Goal: Task Accomplishment & Management: Use online tool/utility

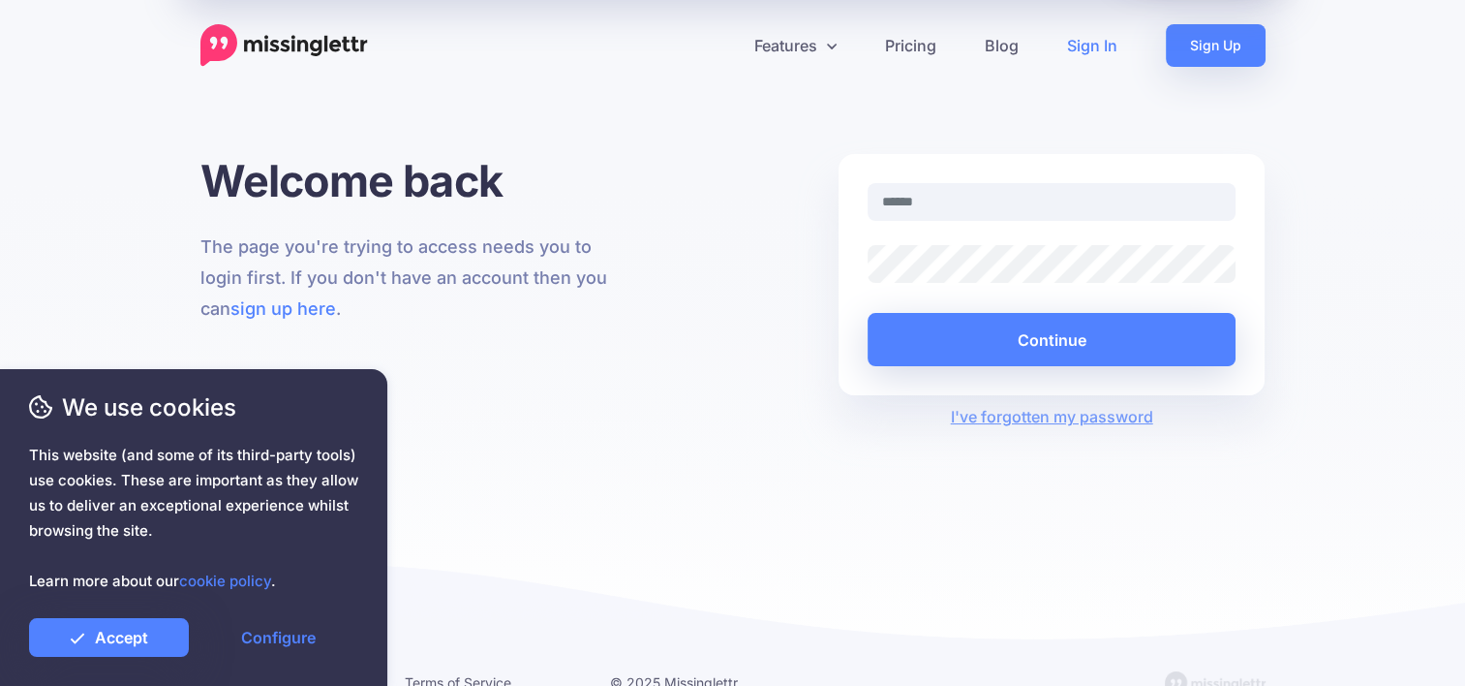
click at [900, 203] on input "text" at bounding box center [1052, 202] width 369 height 38
type input "**********"
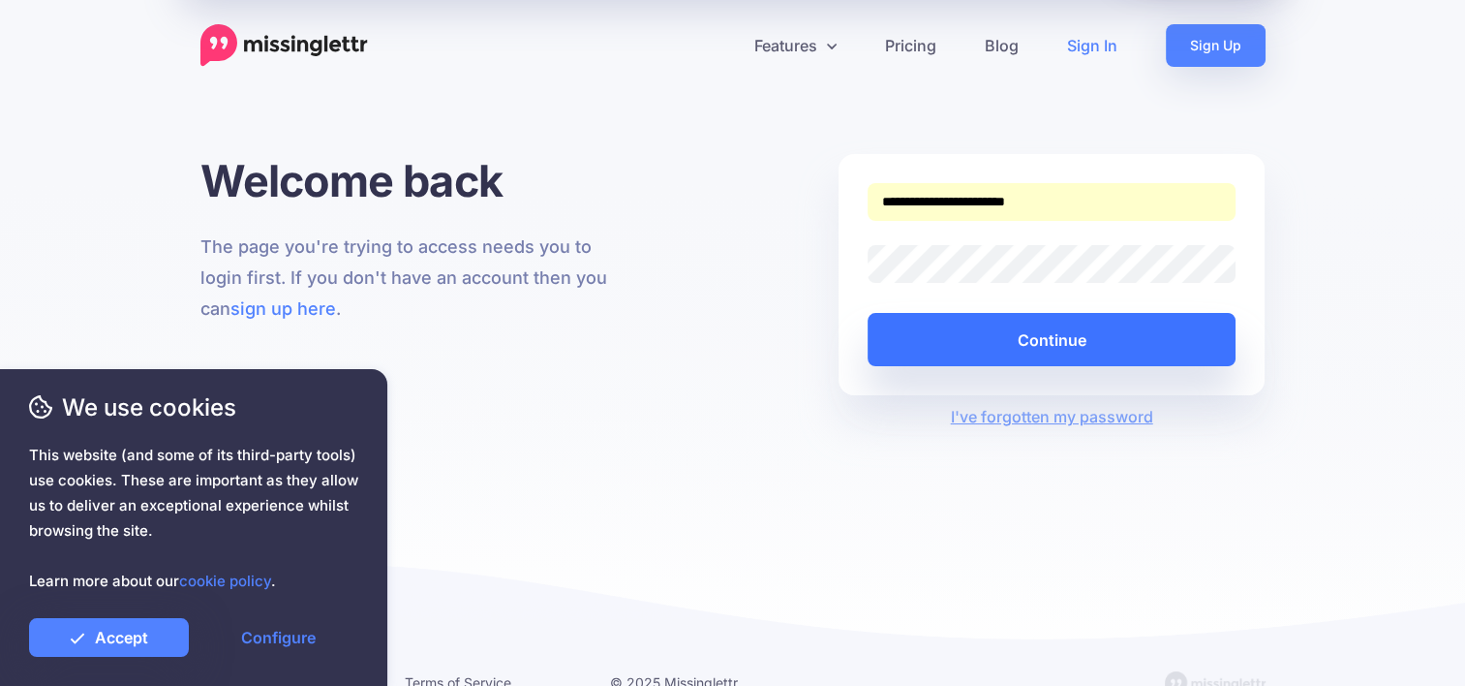
click at [956, 347] on button "Continue" at bounding box center [1052, 339] width 369 height 53
click at [958, 339] on button "Continue" at bounding box center [1052, 339] width 369 height 53
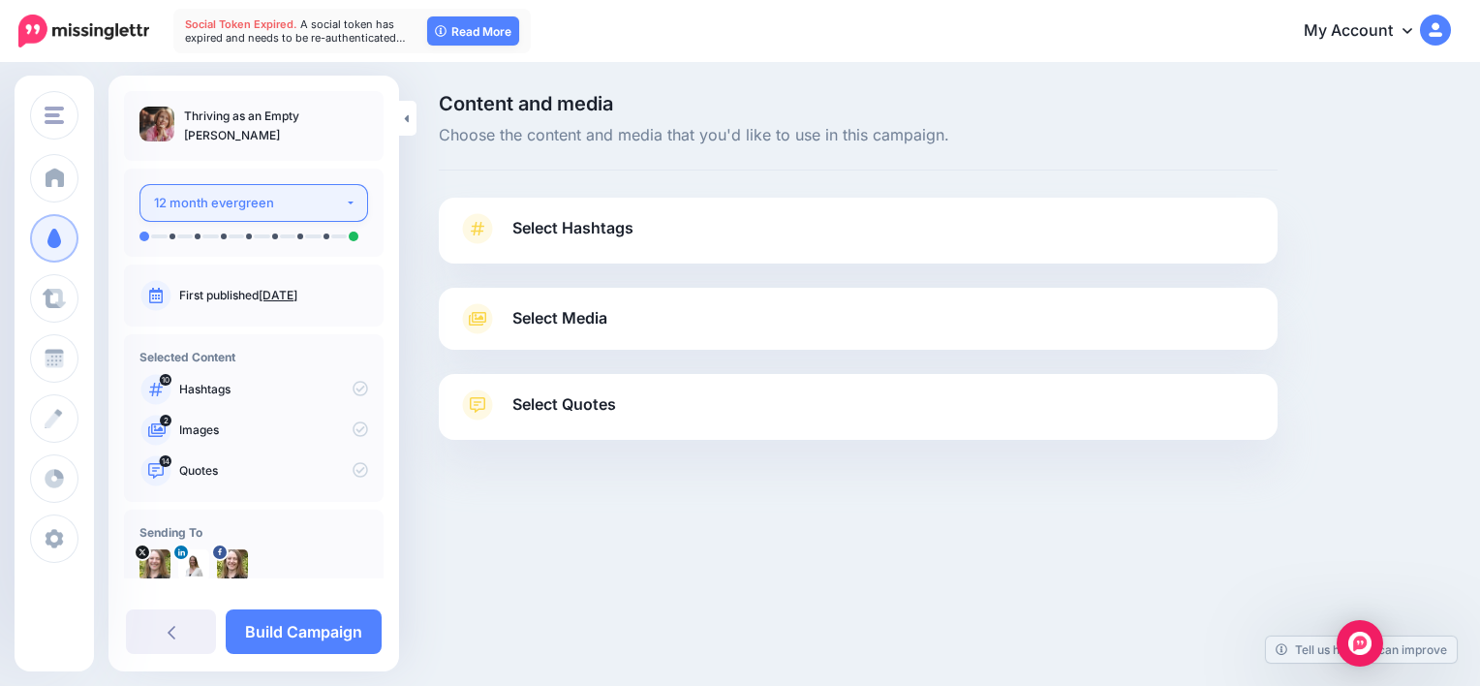
click at [333, 194] on div "12 month evergreen" at bounding box center [249, 203] width 191 height 22
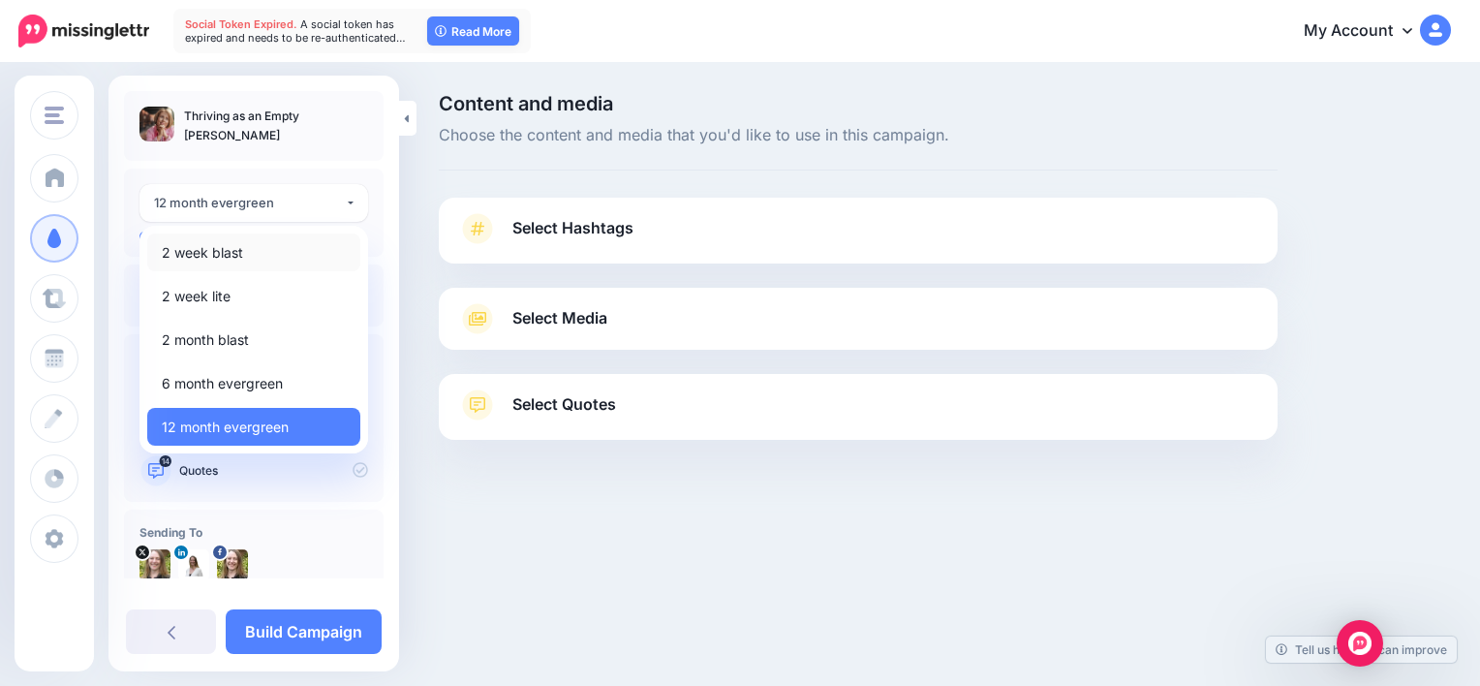
click at [283, 244] on link "2 week blast" at bounding box center [253, 252] width 213 height 38
select select "******"
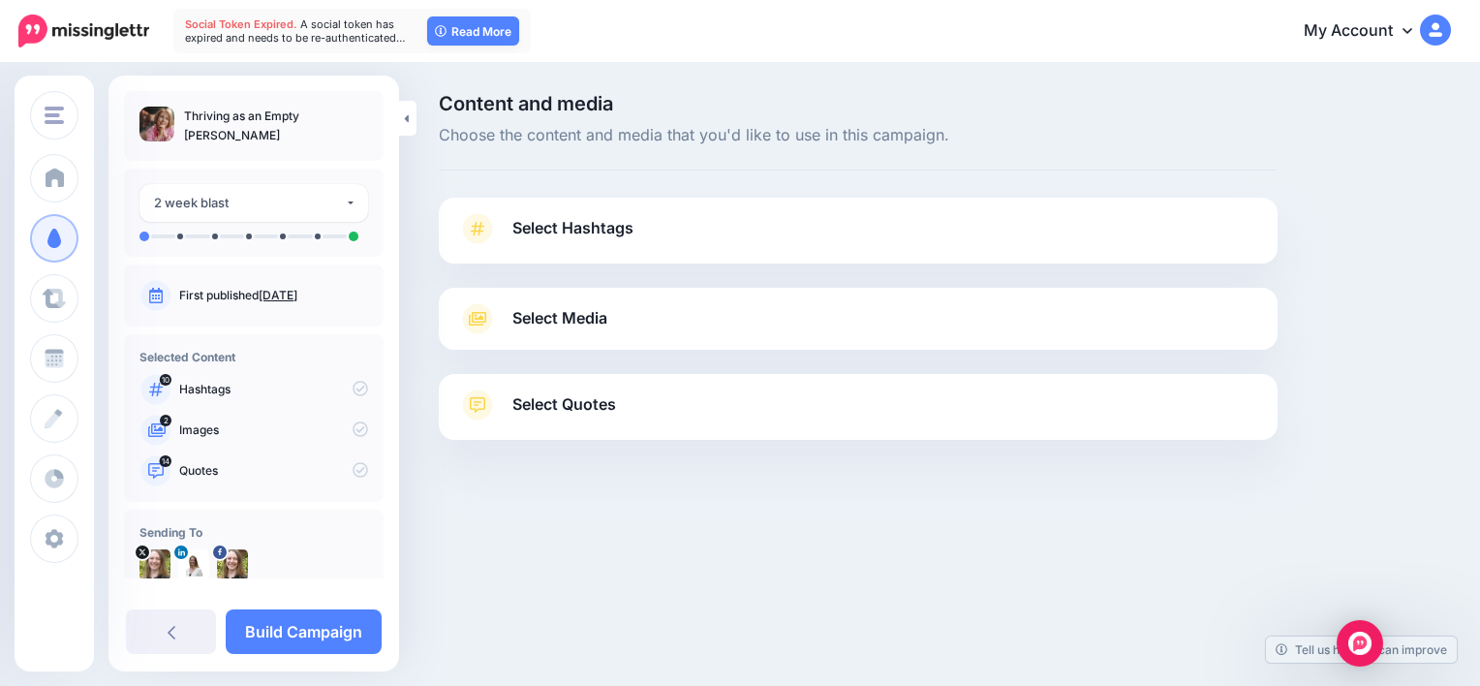
click at [560, 227] on span "Select Hashtags" at bounding box center [572, 228] width 121 height 26
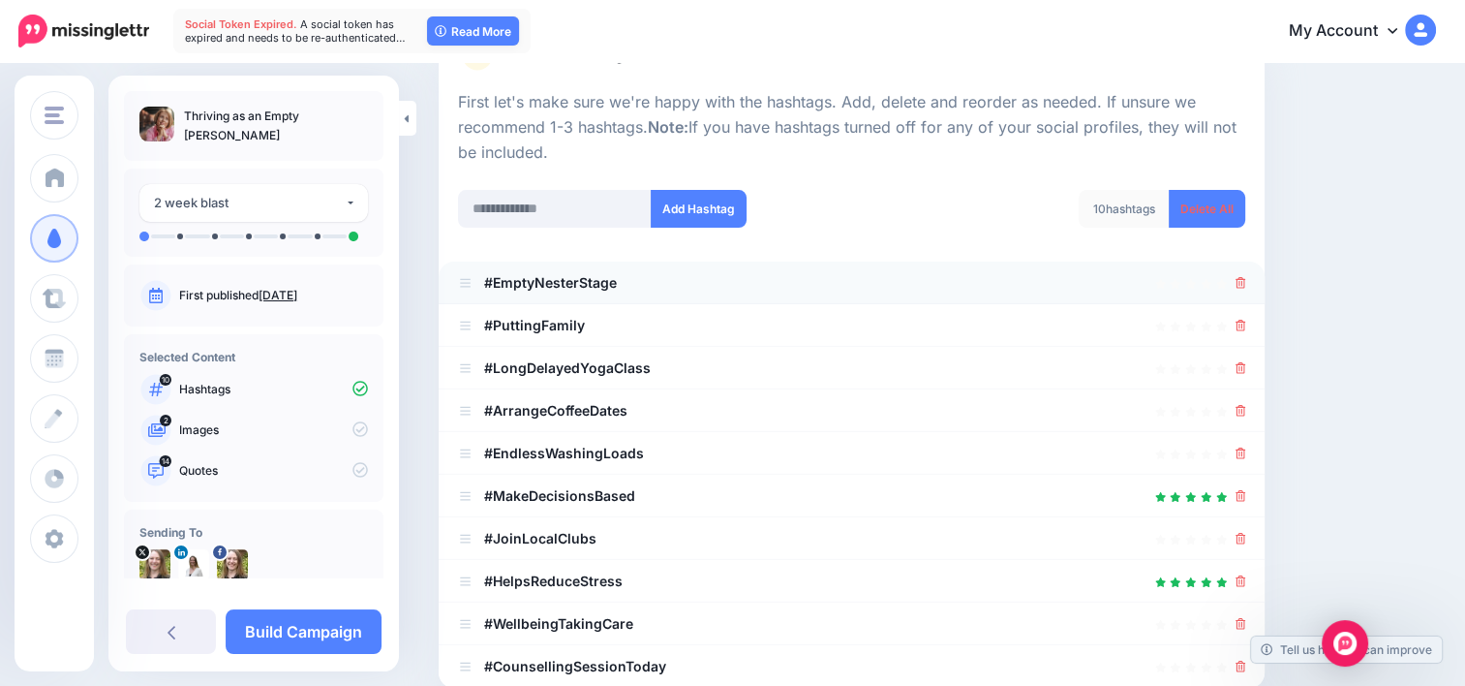
scroll to position [194, 0]
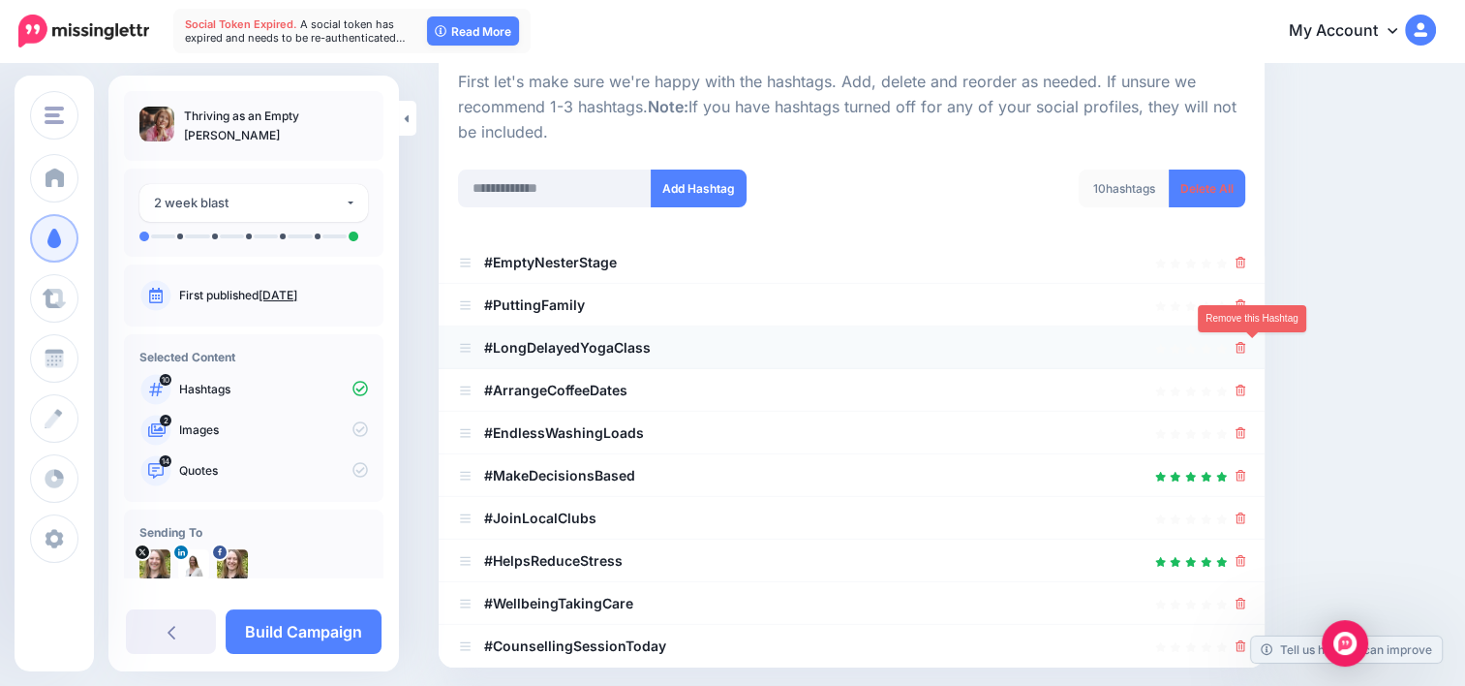
click at [1246, 344] on icon at bounding box center [1241, 348] width 11 height 12
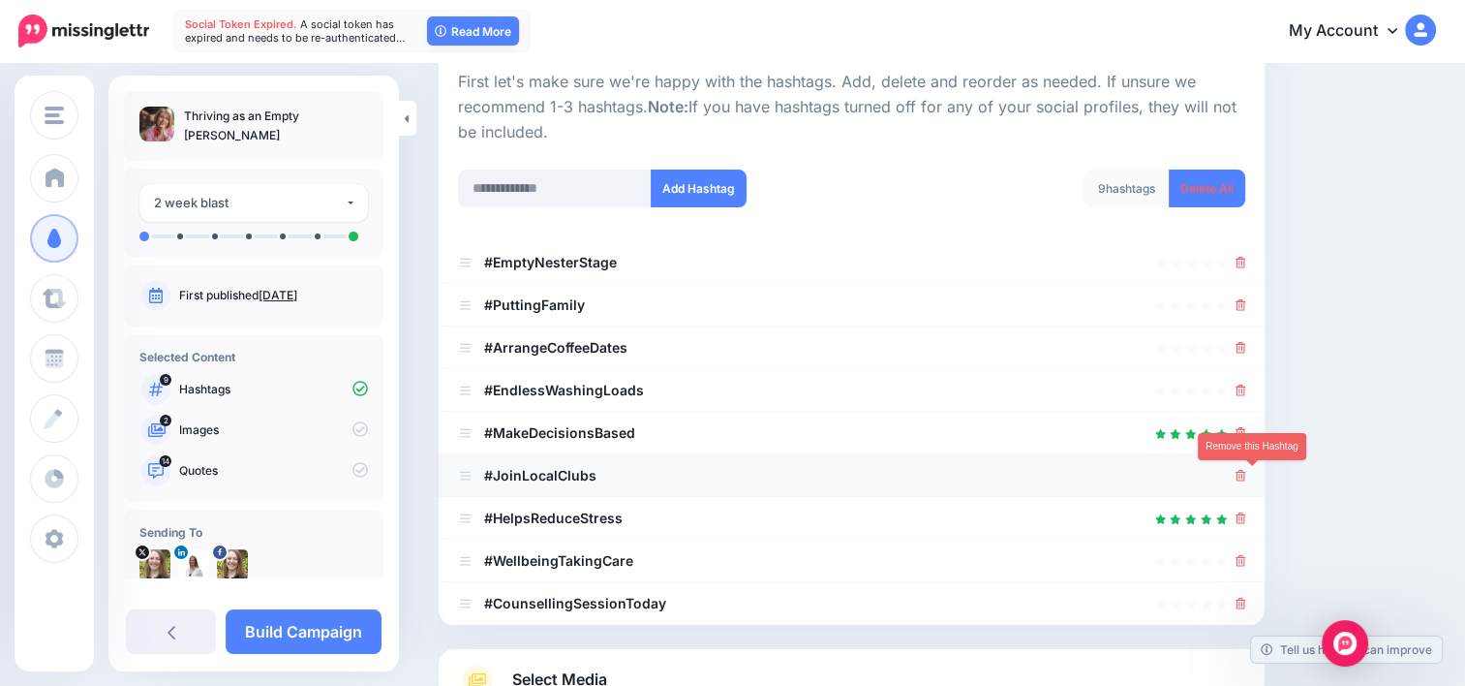
click at [1246, 474] on icon at bounding box center [1241, 476] width 11 height 12
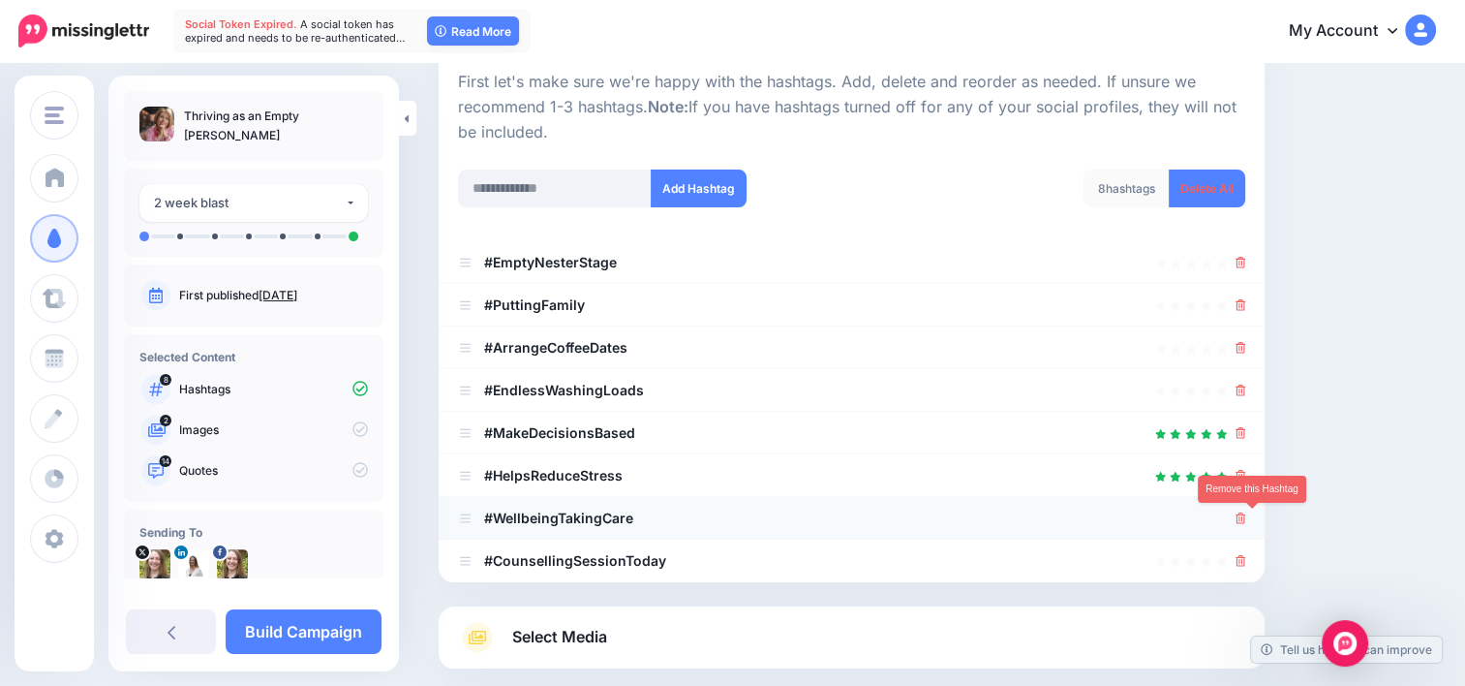
click at [1246, 518] on icon at bounding box center [1241, 518] width 11 height 12
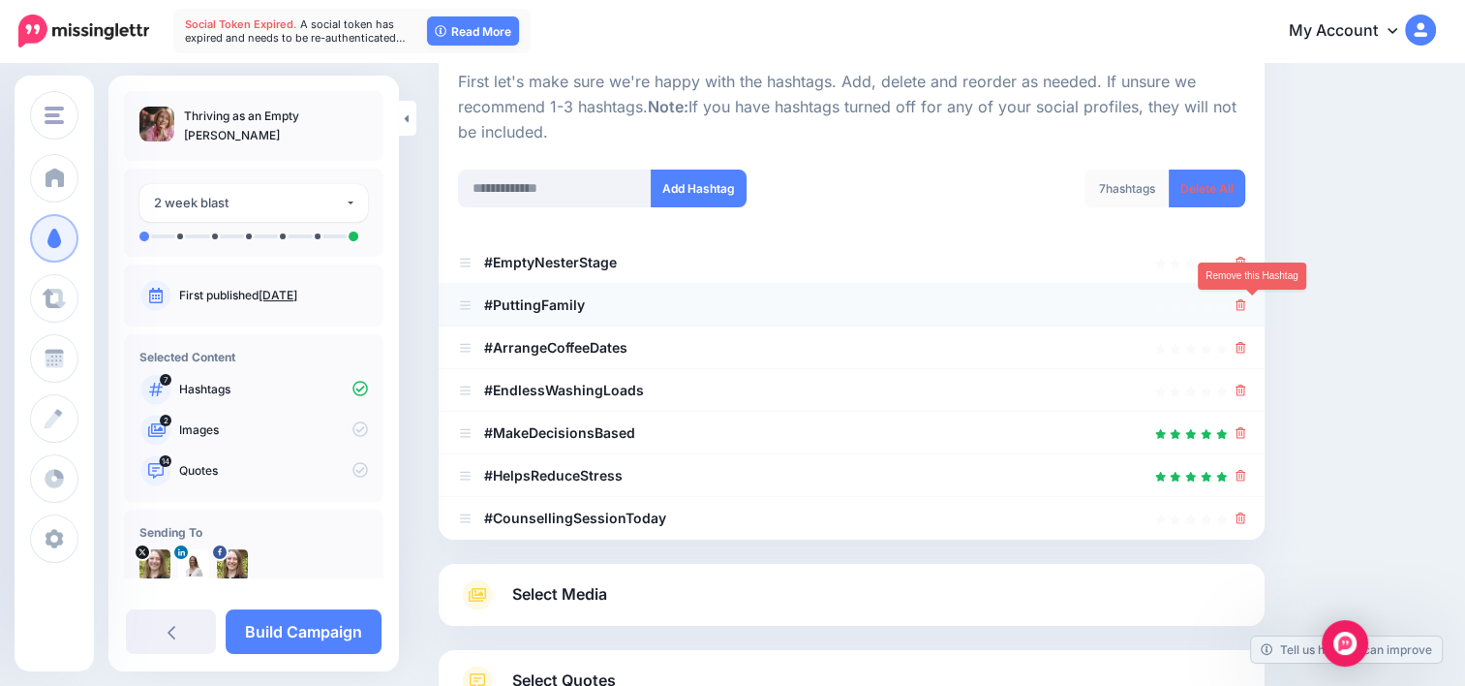
click at [1246, 305] on icon at bounding box center [1241, 305] width 11 height 12
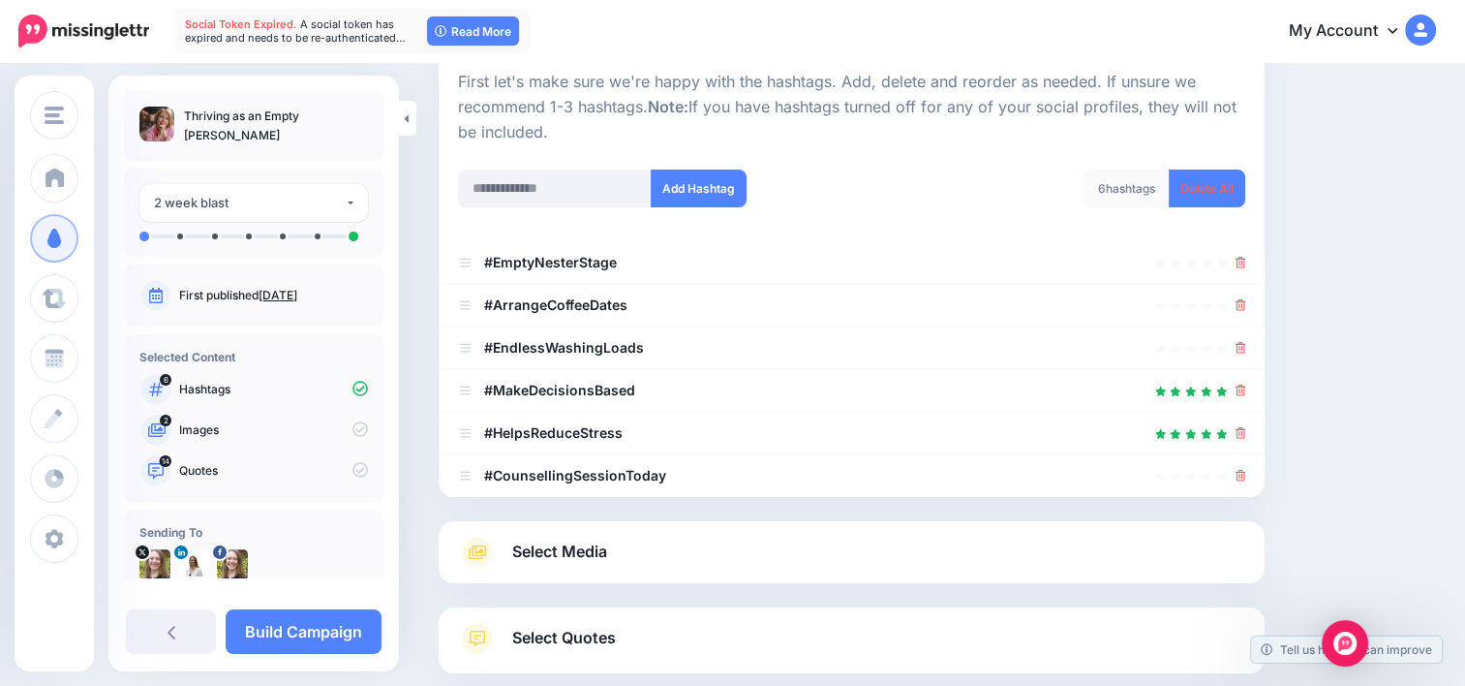
click at [881, 542] on link "Select Media" at bounding box center [851, 551] width 787 height 31
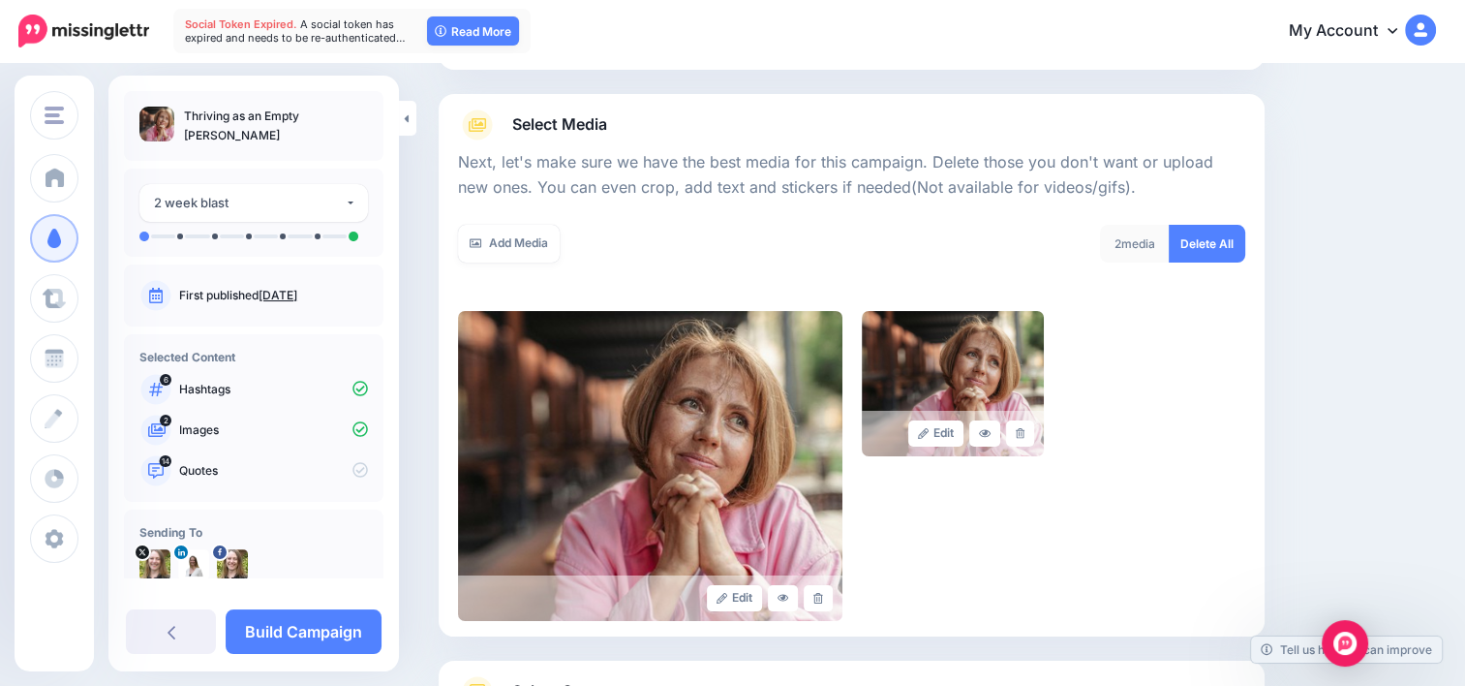
scroll to position [386, 0]
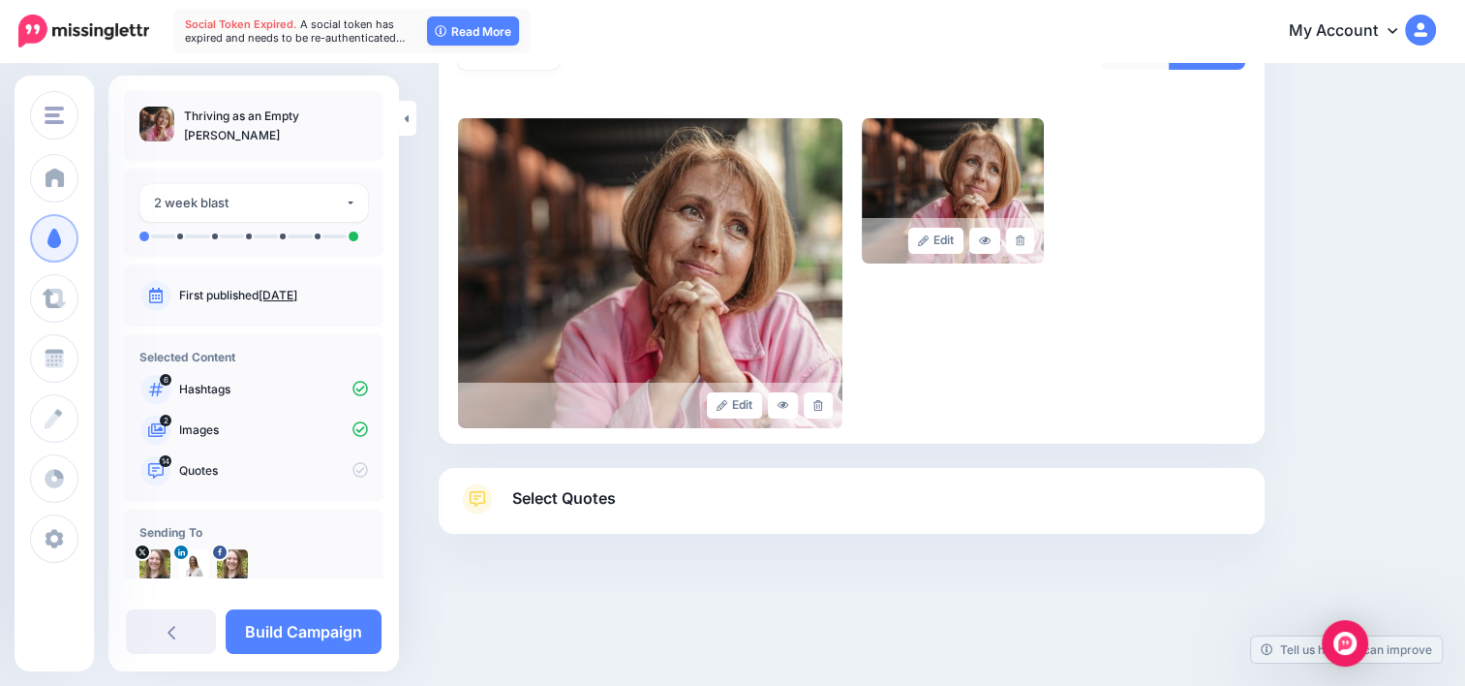
click at [1026, 501] on link "Select Quotes" at bounding box center [851, 508] width 787 height 50
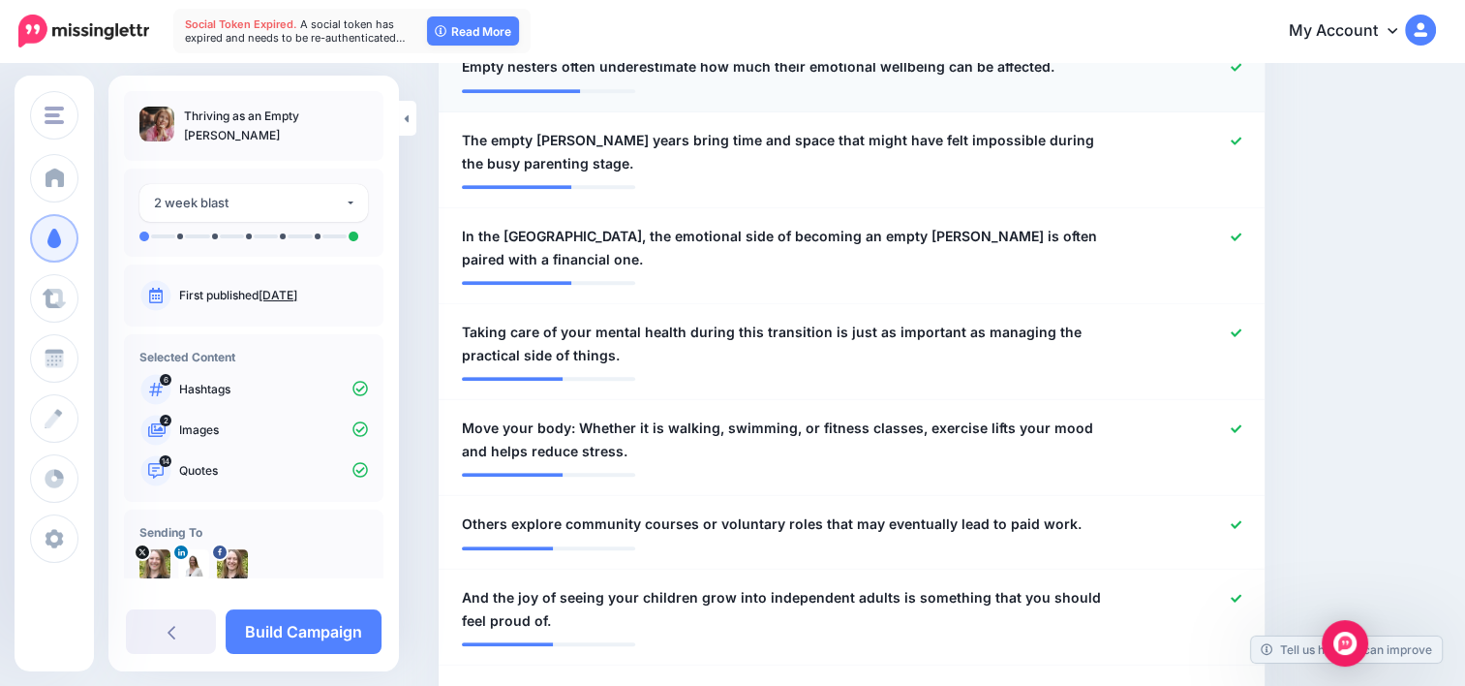
scroll to position [1255, 0]
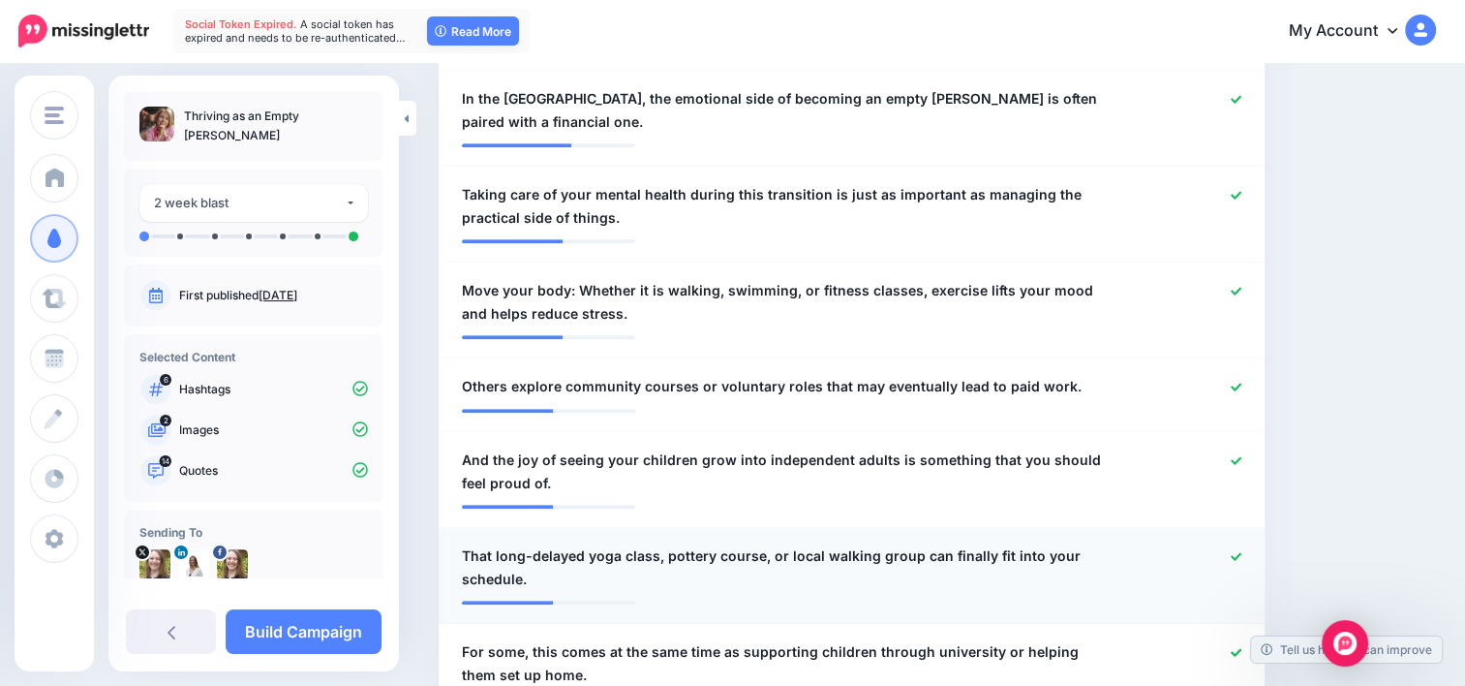
click at [1241, 551] on icon at bounding box center [1236, 556] width 11 height 11
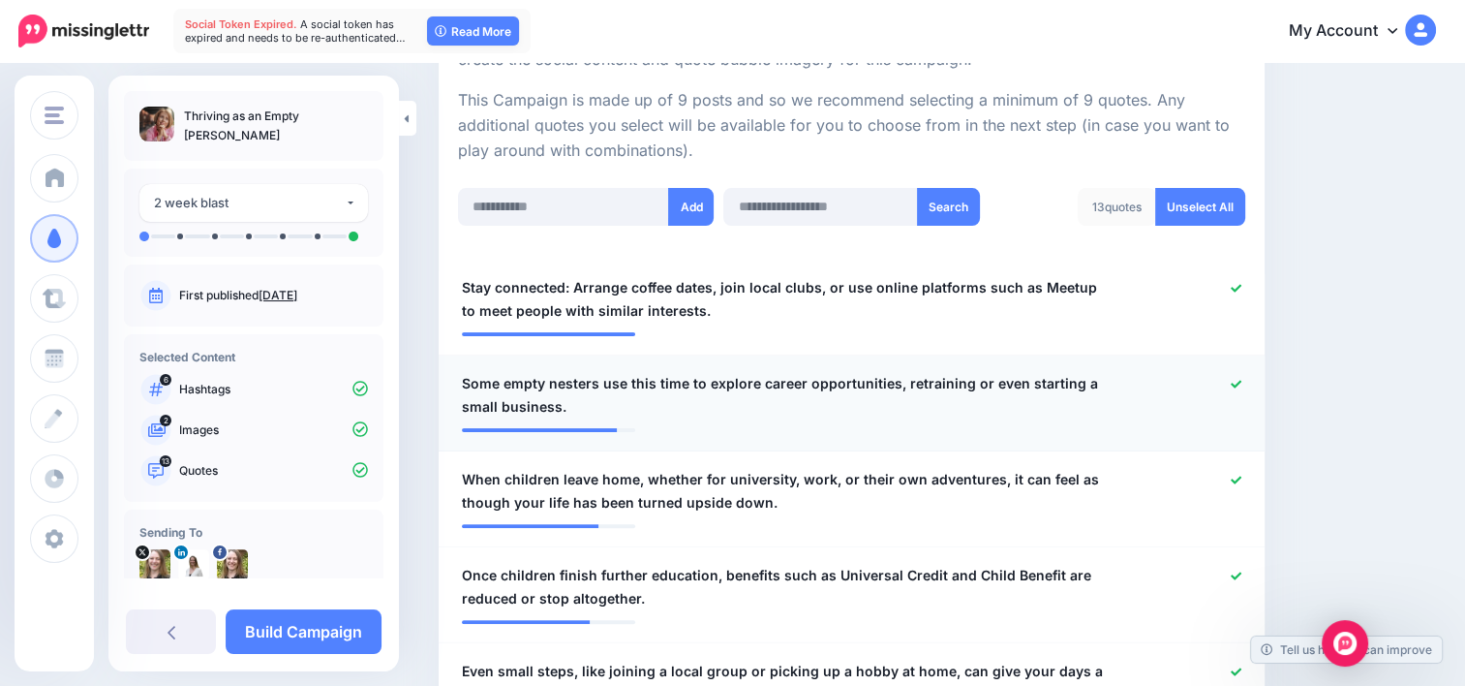
scroll to position [577, 0]
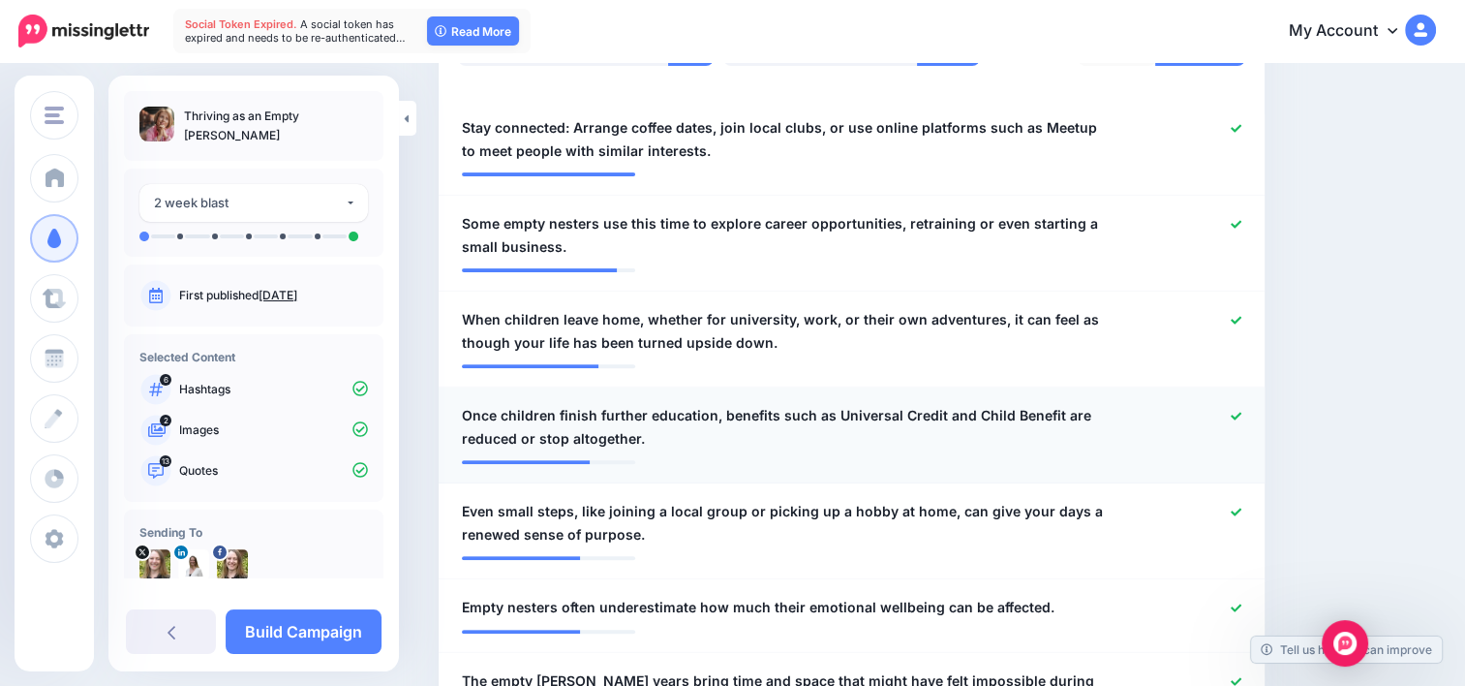
click at [1239, 414] on div at bounding box center [1188, 427] width 135 height 46
click at [1241, 413] on icon at bounding box center [1236, 416] width 11 height 11
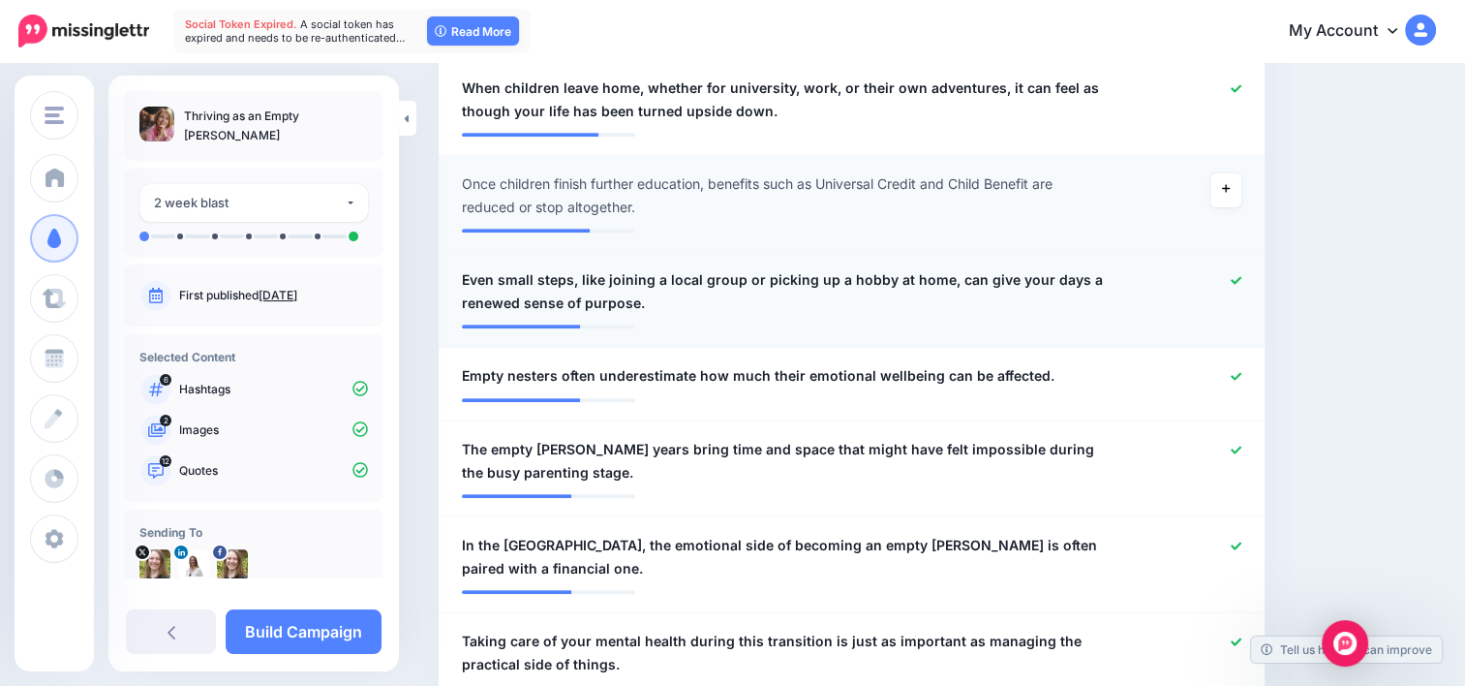
scroll to position [868, 0]
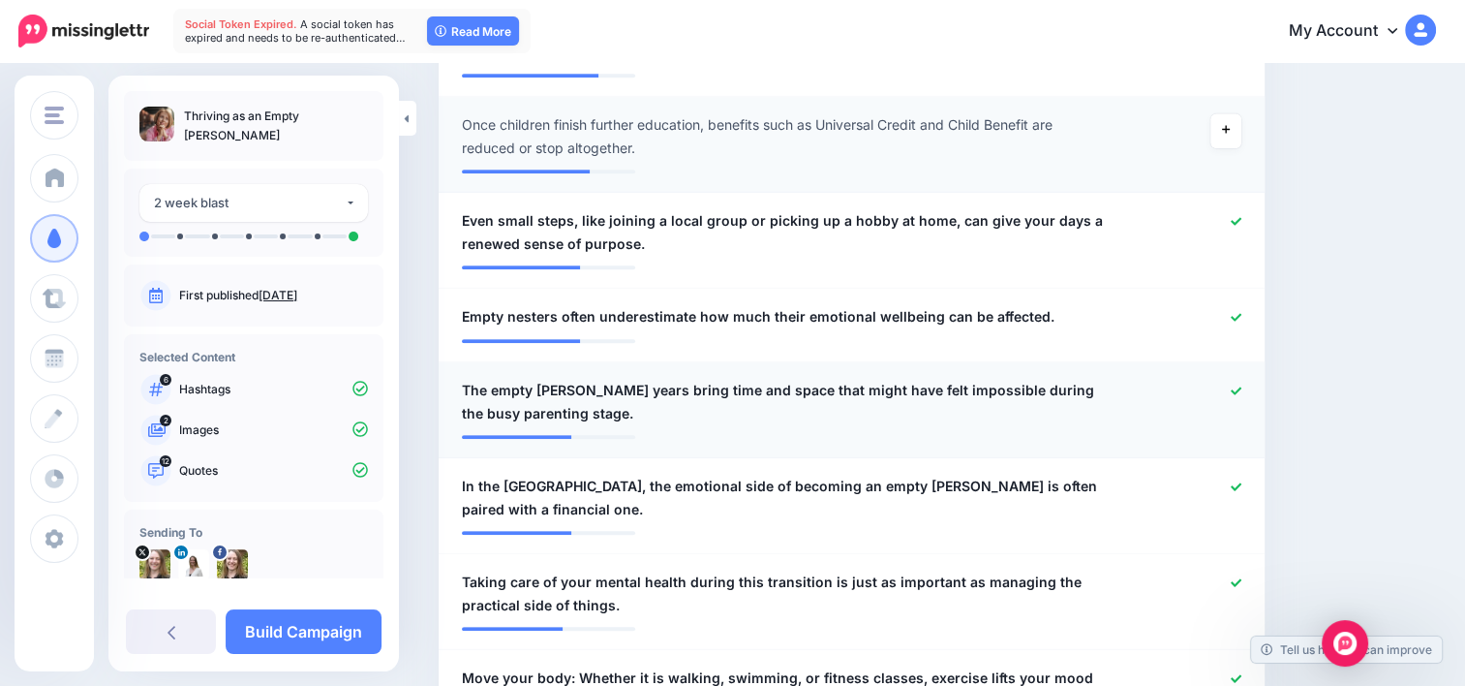
click at [1241, 385] on icon at bounding box center [1236, 390] width 11 height 11
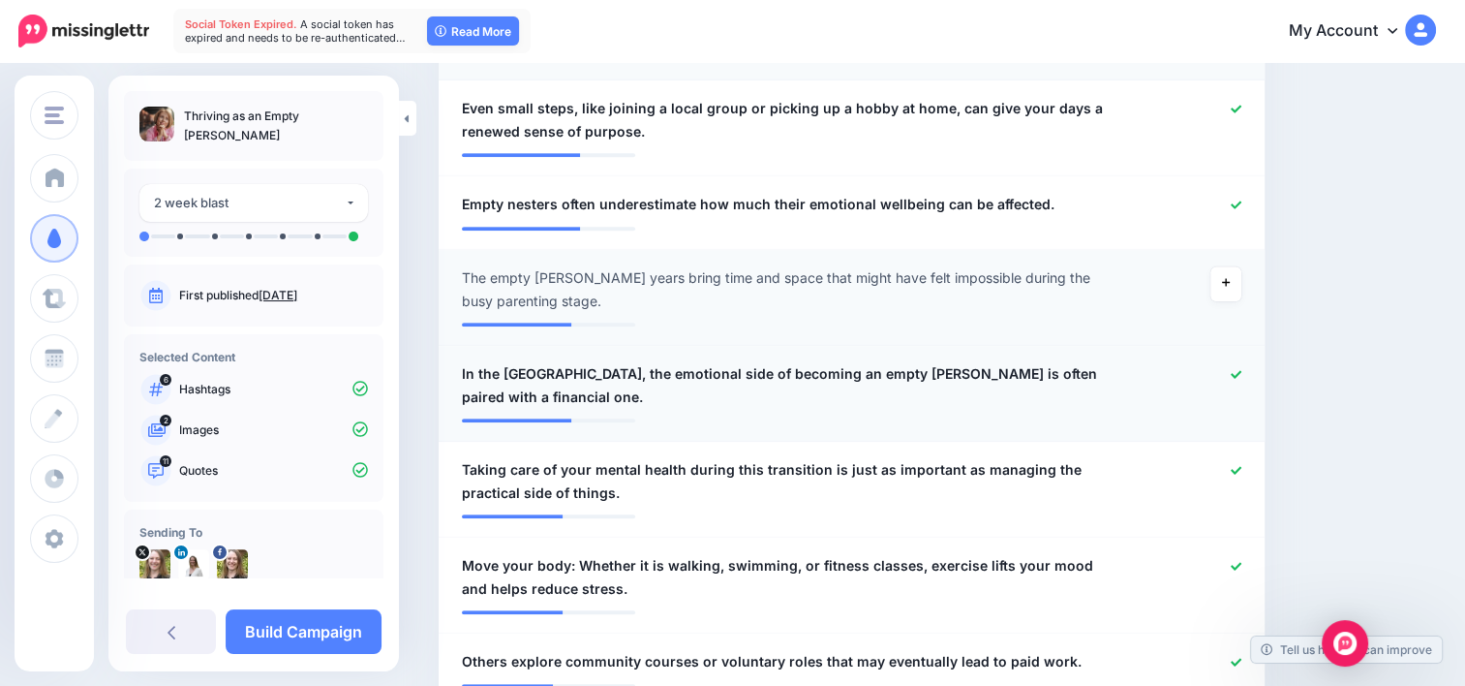
scroll to position [1061, 0]
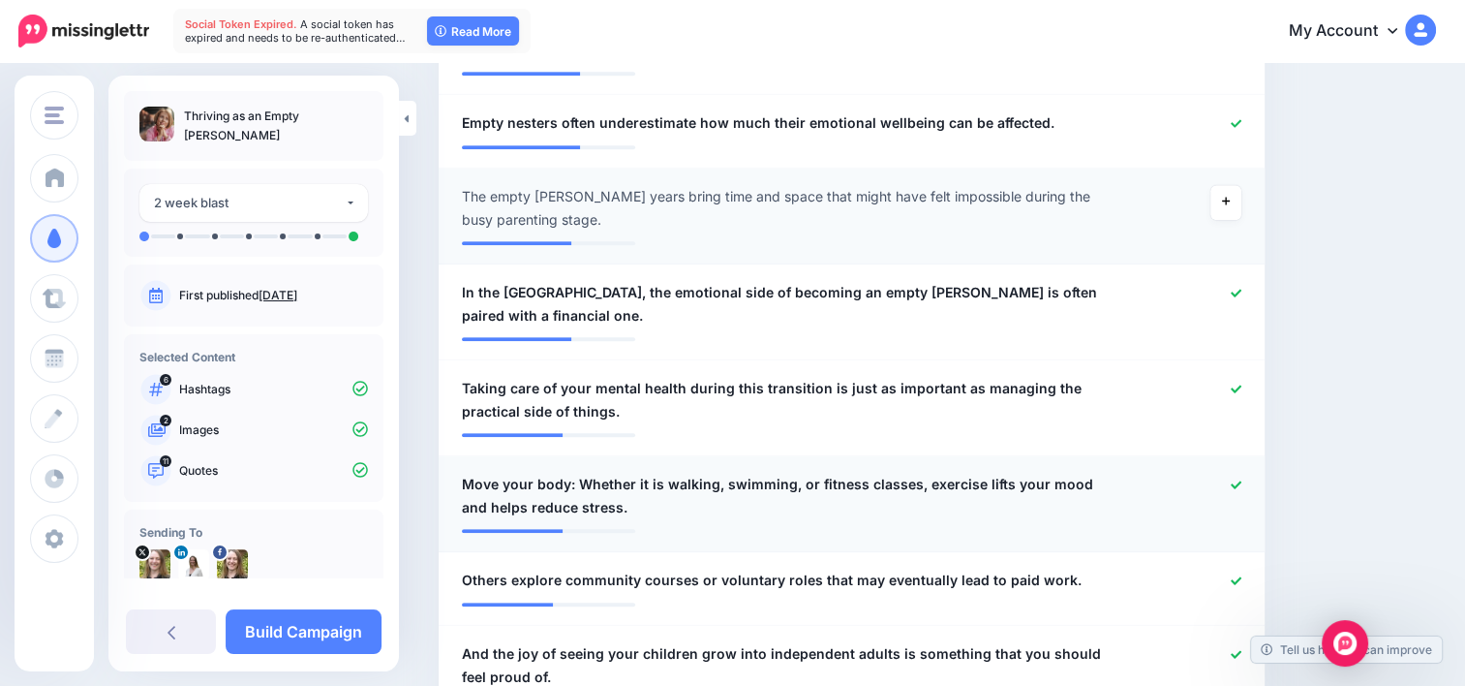
click at [1241, 479] on icon at bounding box center [1236, 484] width 11 height 11
click at [1241, 576] on icon at bounding box center [1236, 580] width 11 height 8
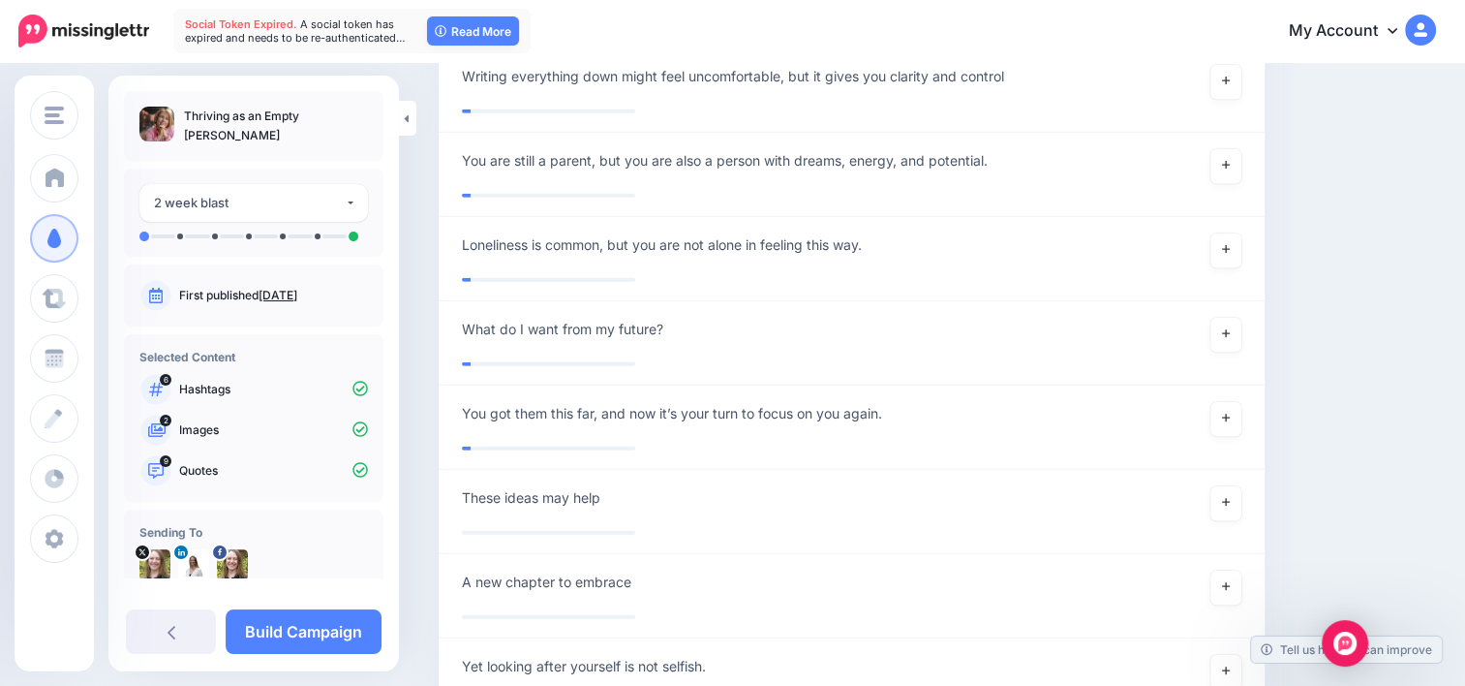
scroll to position [5659, 0]
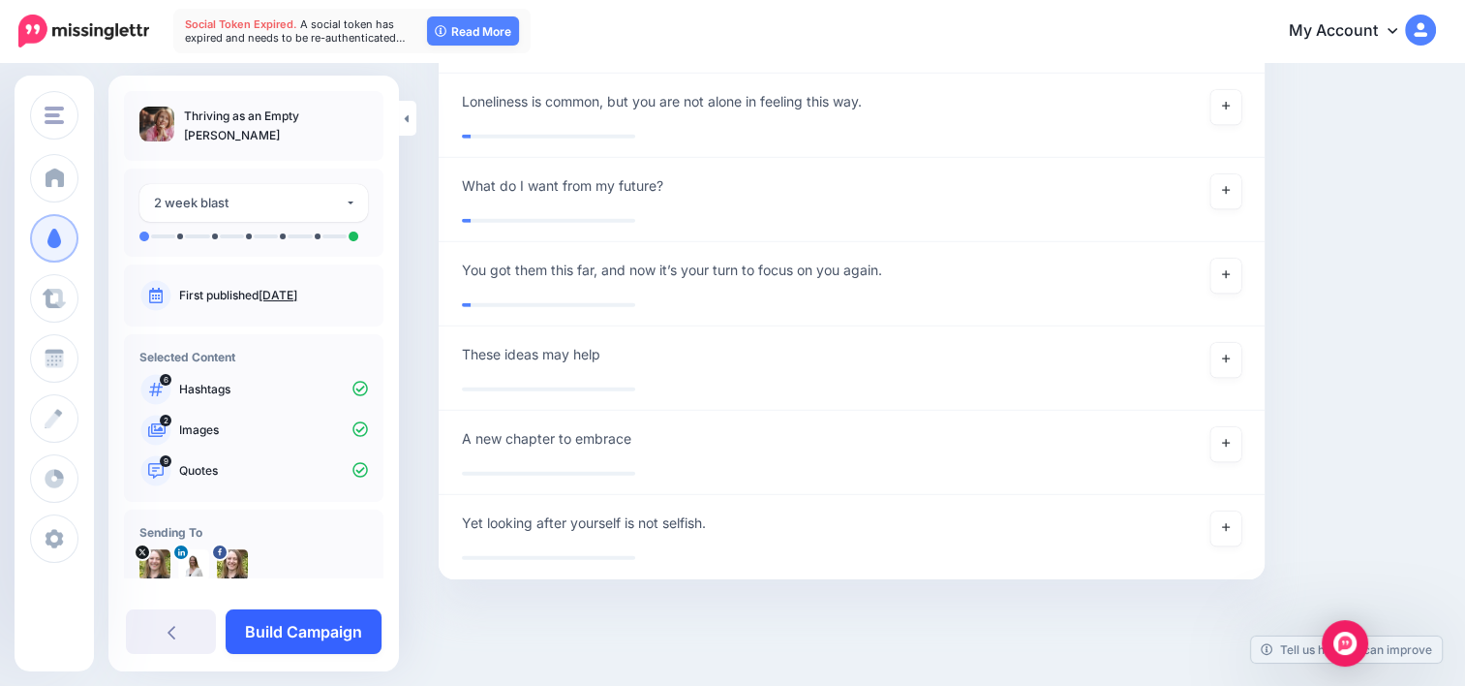
click at [294, 608] on div "**********" at bounding box center [253, 374] width 290 height 596
click at [306, 634] on link "Build Campaign" at bounding box center [304, 631] width 156 height 45
